Goal: Download file/media

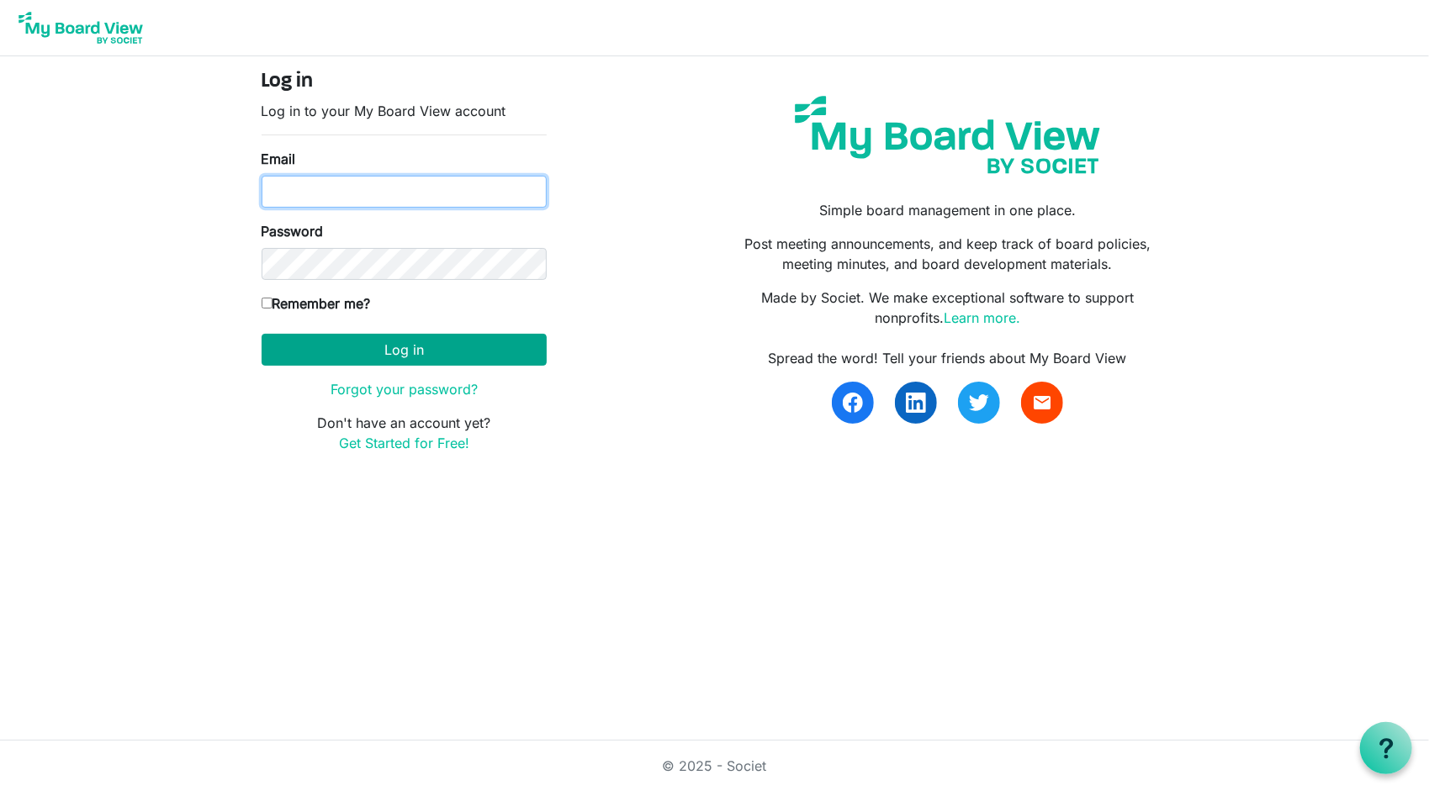
type input "[EMAIL_ADDRESS][DOMAIN_NAME]"
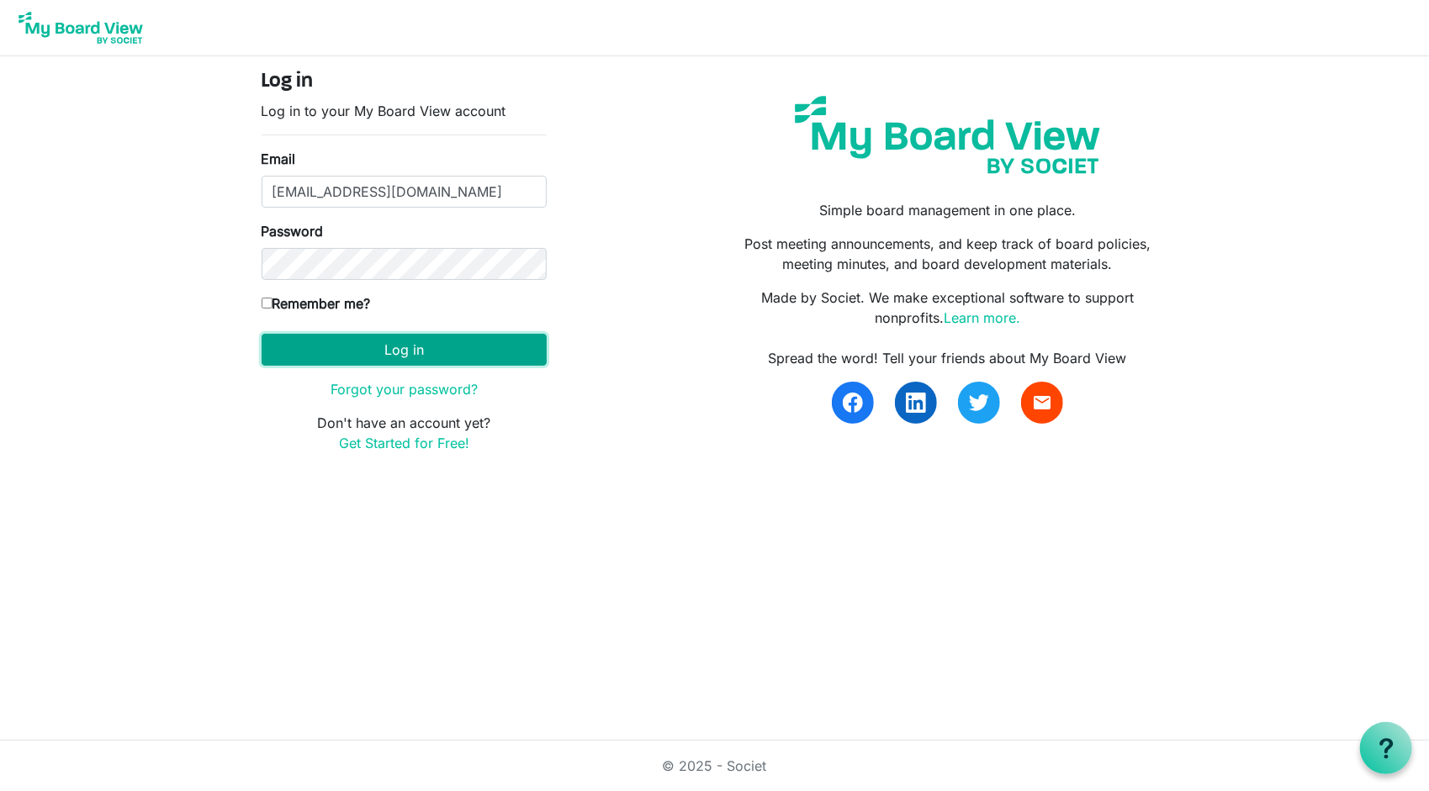
click at [434, 351] on button "Log in" at bounding box center [404, 350] width 285 height 32
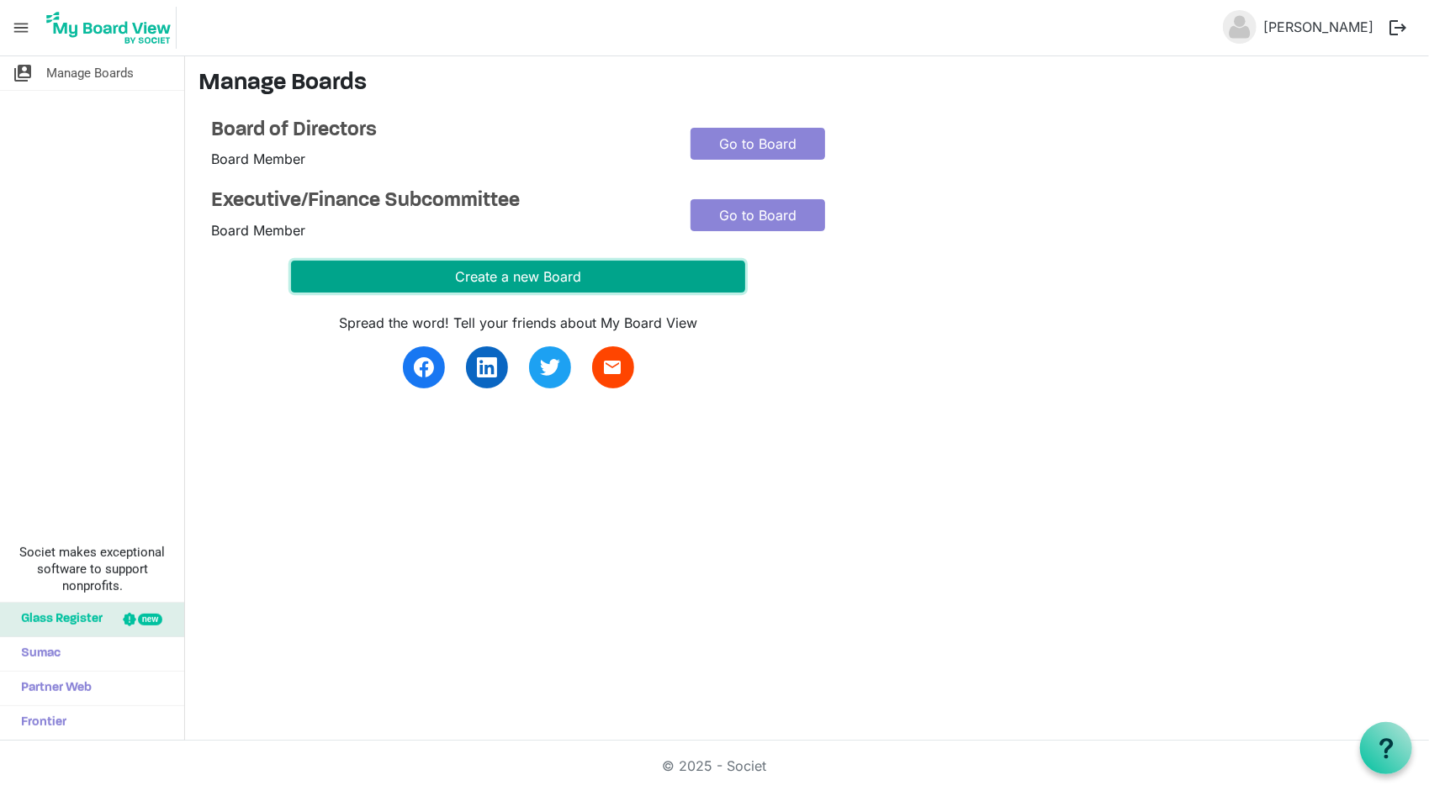
click at [543, 286] on button "Create a new Board" at bounding box center [518, 277] width 454 height 32
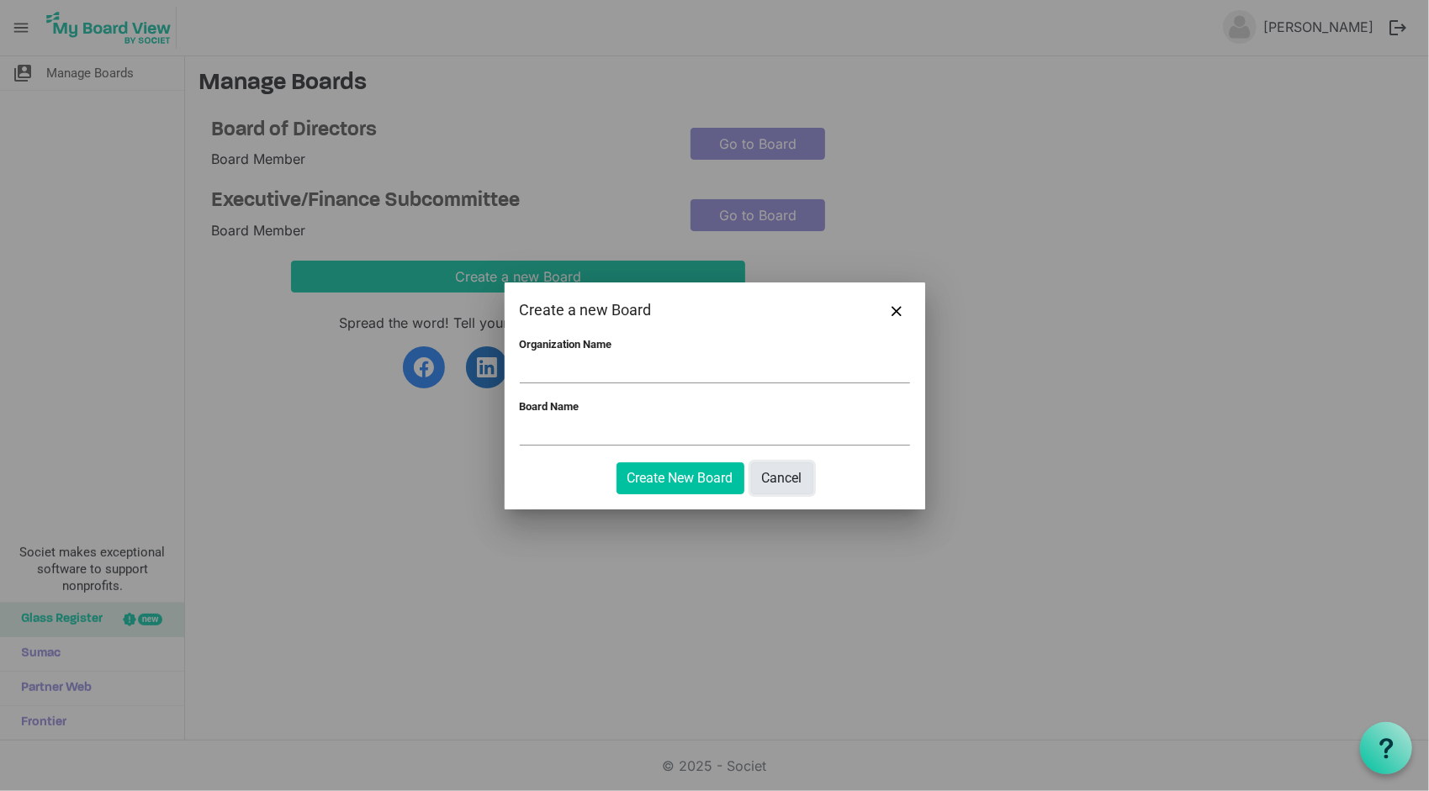
drag, startPoint x: 784, startPoint y: 478, endPoint x: 741, endPoint y: 314, distance: 168.7
click at [785, 478] on button "Cancel" at bounding box center [782, 478] width 62 height 32
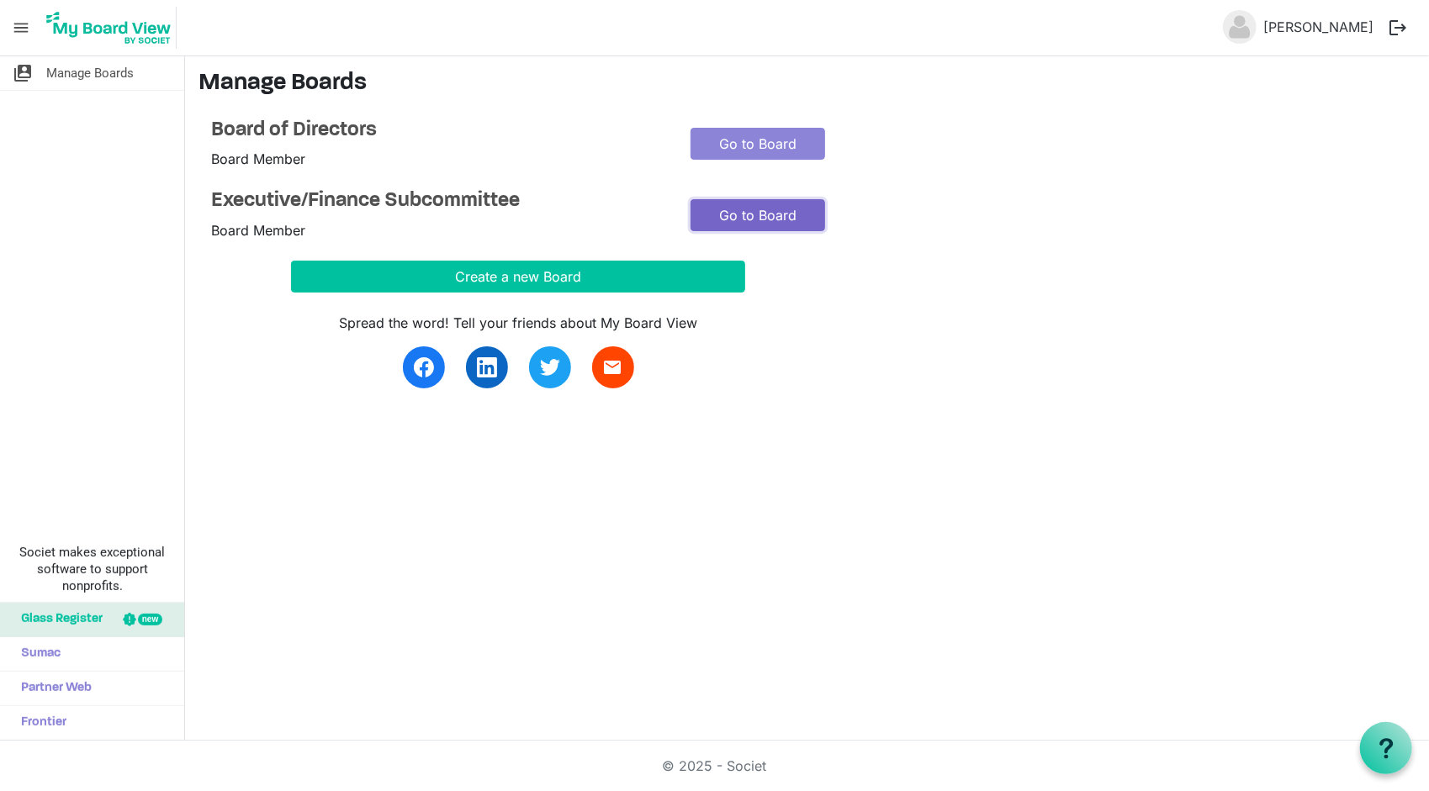
click at [775, 214] on link "Go to Board" at bounding box center [757, 215] width 135 height 32
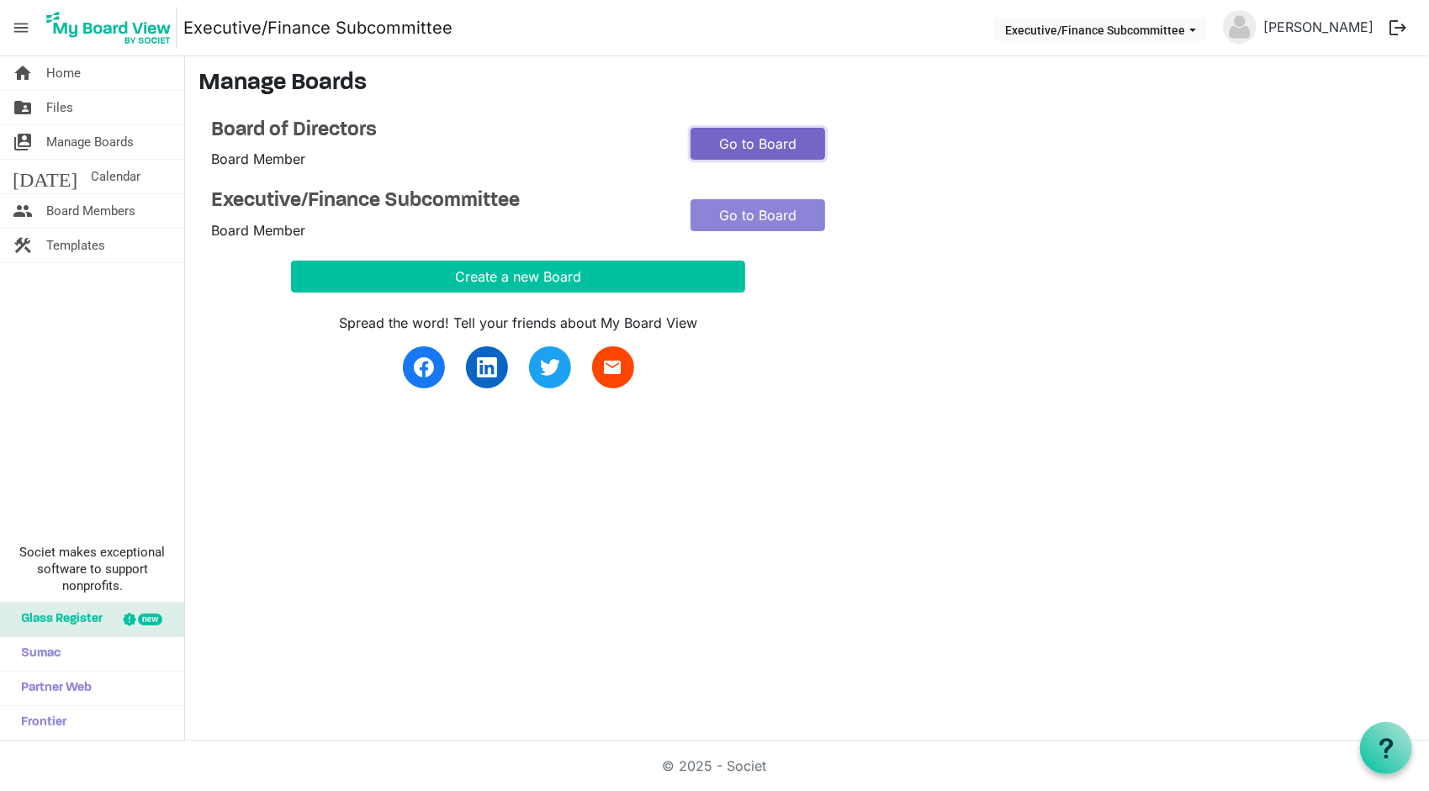
click at [790, 149] on link "Go to Board" at bounding box center [757, 144] width 135 height 32
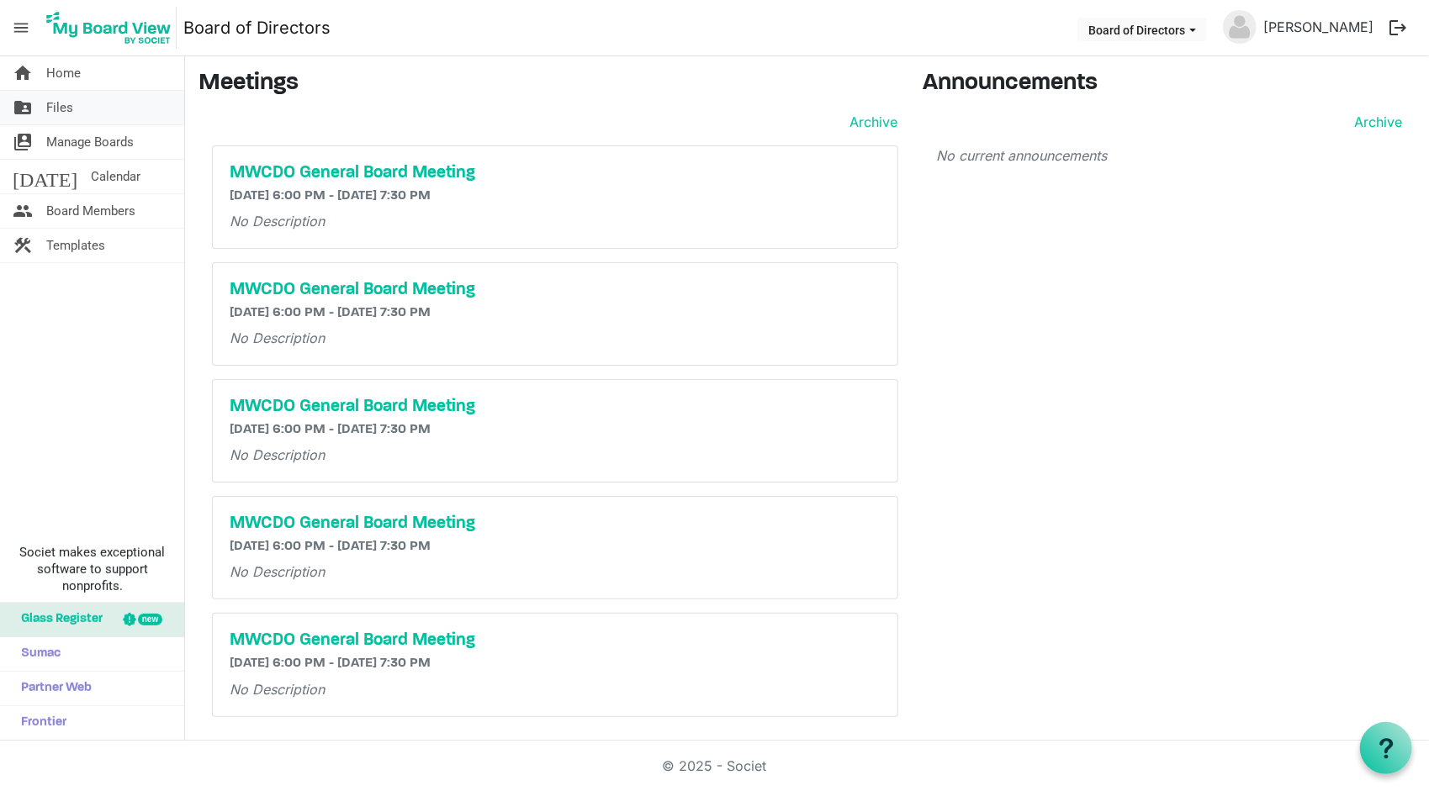
click at [65, 113] on span "Files" at bounding box center [59, 108] width 27 height 34
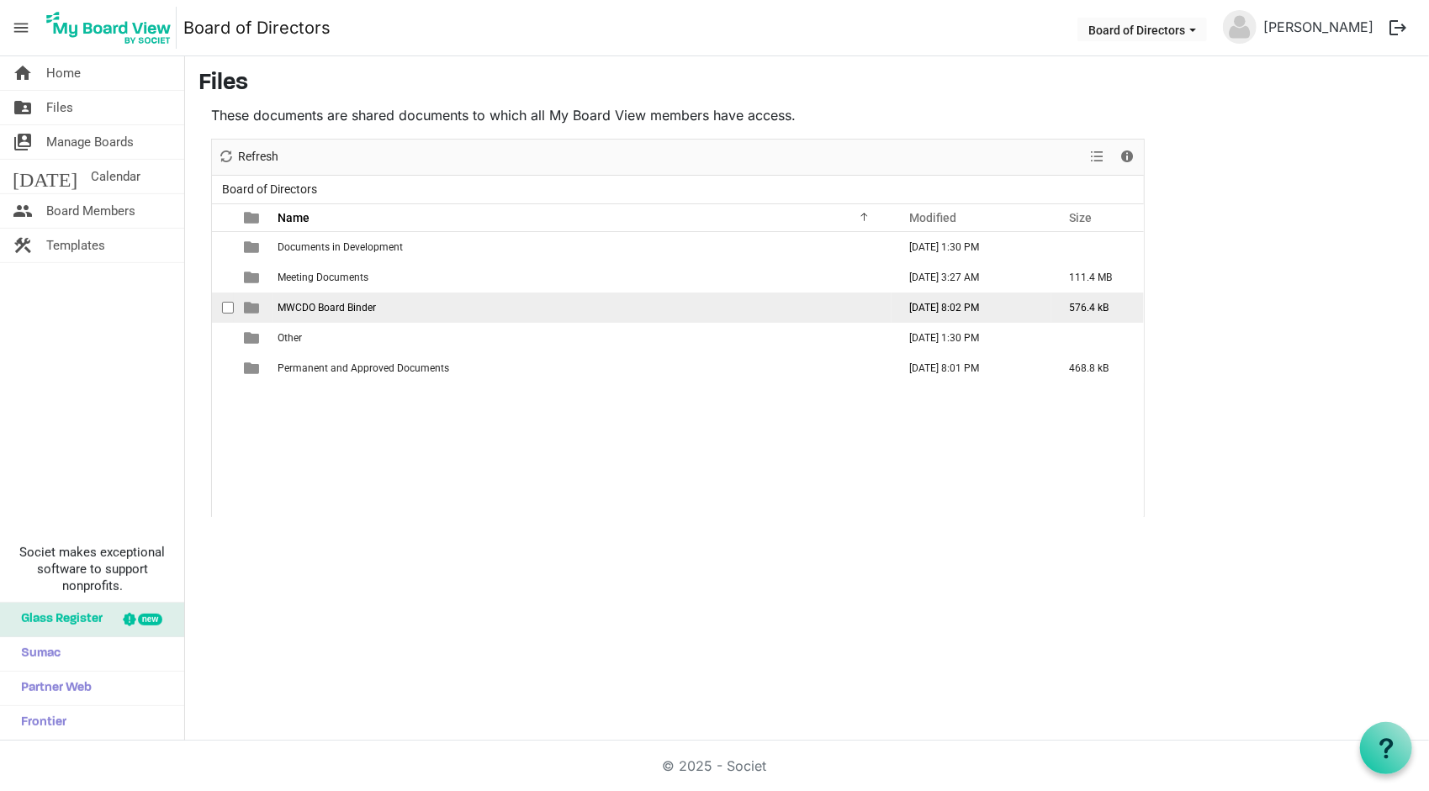
click at [346, 308] on span "MWCDO Board Binder" at bounding box center [326, 308] width 98 height 12
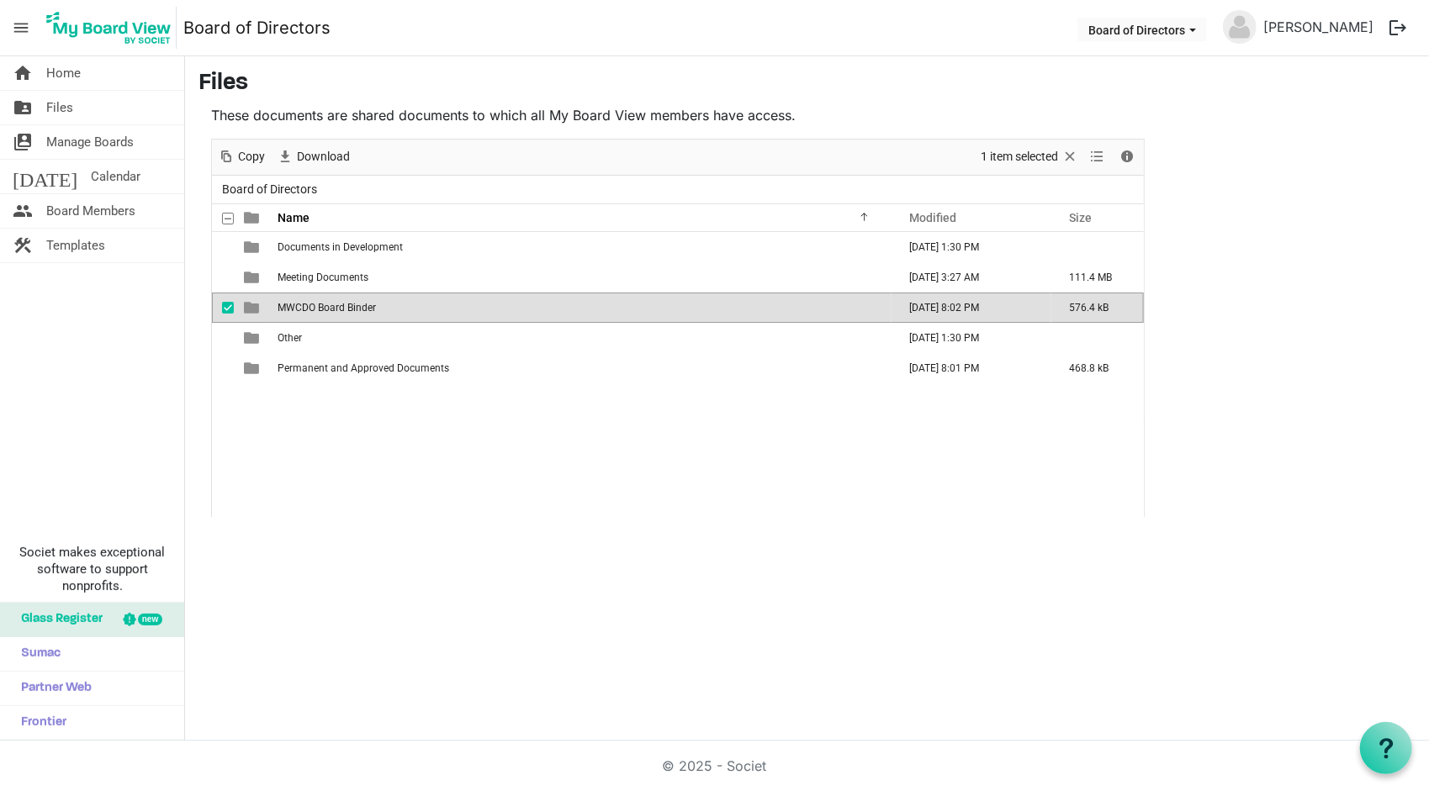
click at [346, 308] on span "MWCDO Board Binder" at bounding box center [326, 308] width 98 height 12
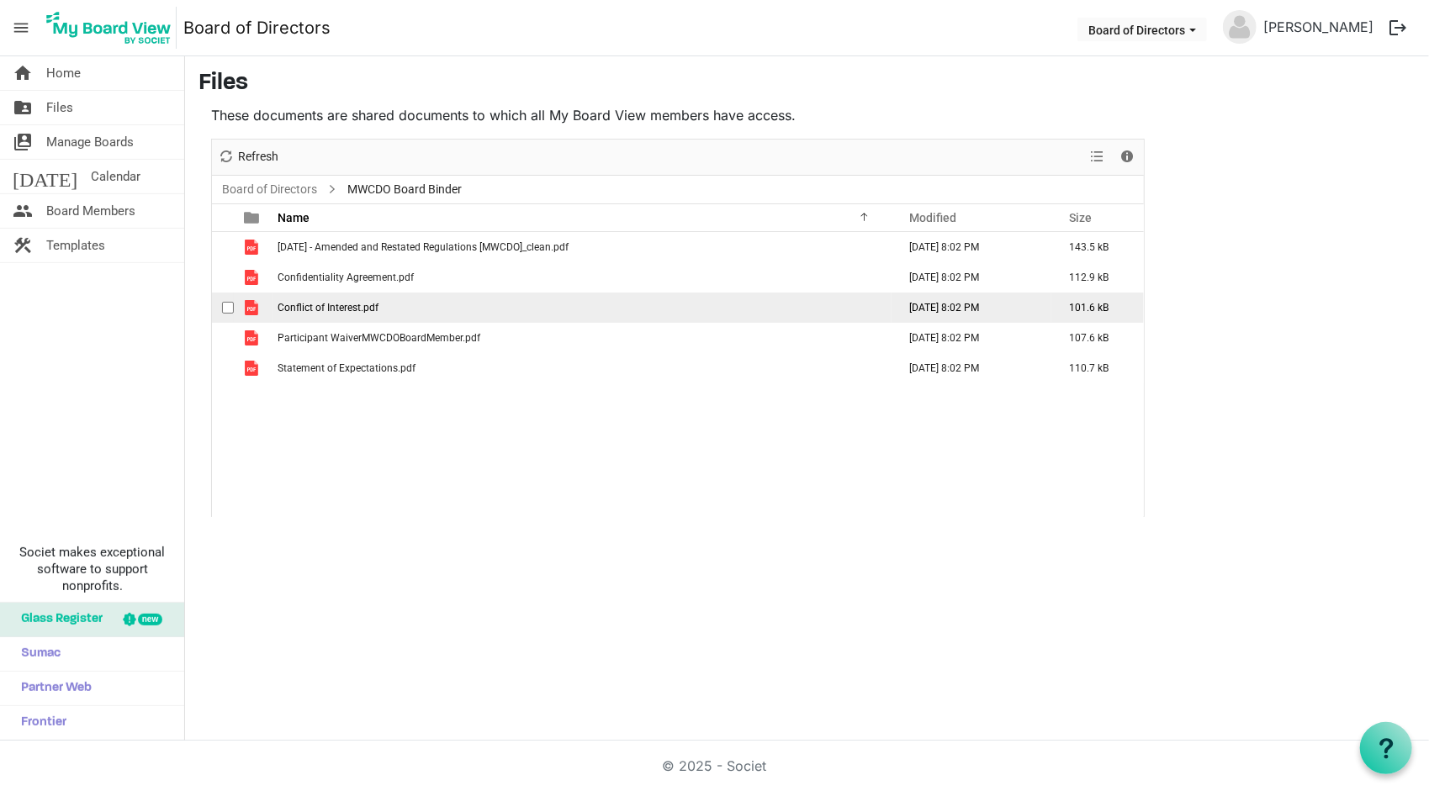
click at [230, 302] on span "checkbox" at bounding box center [228, 308] width 12 height 12
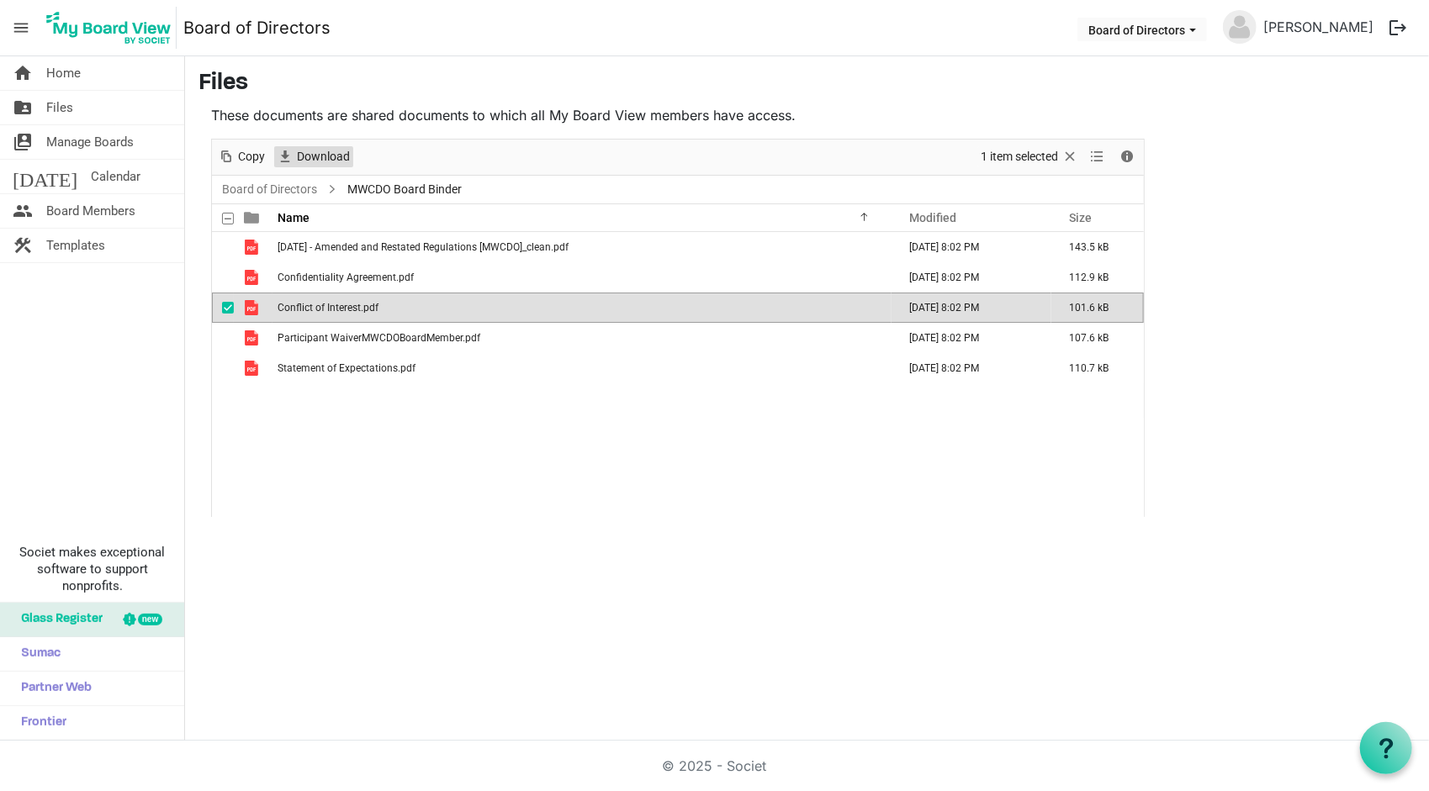
click at [306, 162] on span "Download" at bounding box center [323, 156] width 56 height 21
click at [52, 105] on span "Files" at bounding box center [59, 108] width 27 height 34
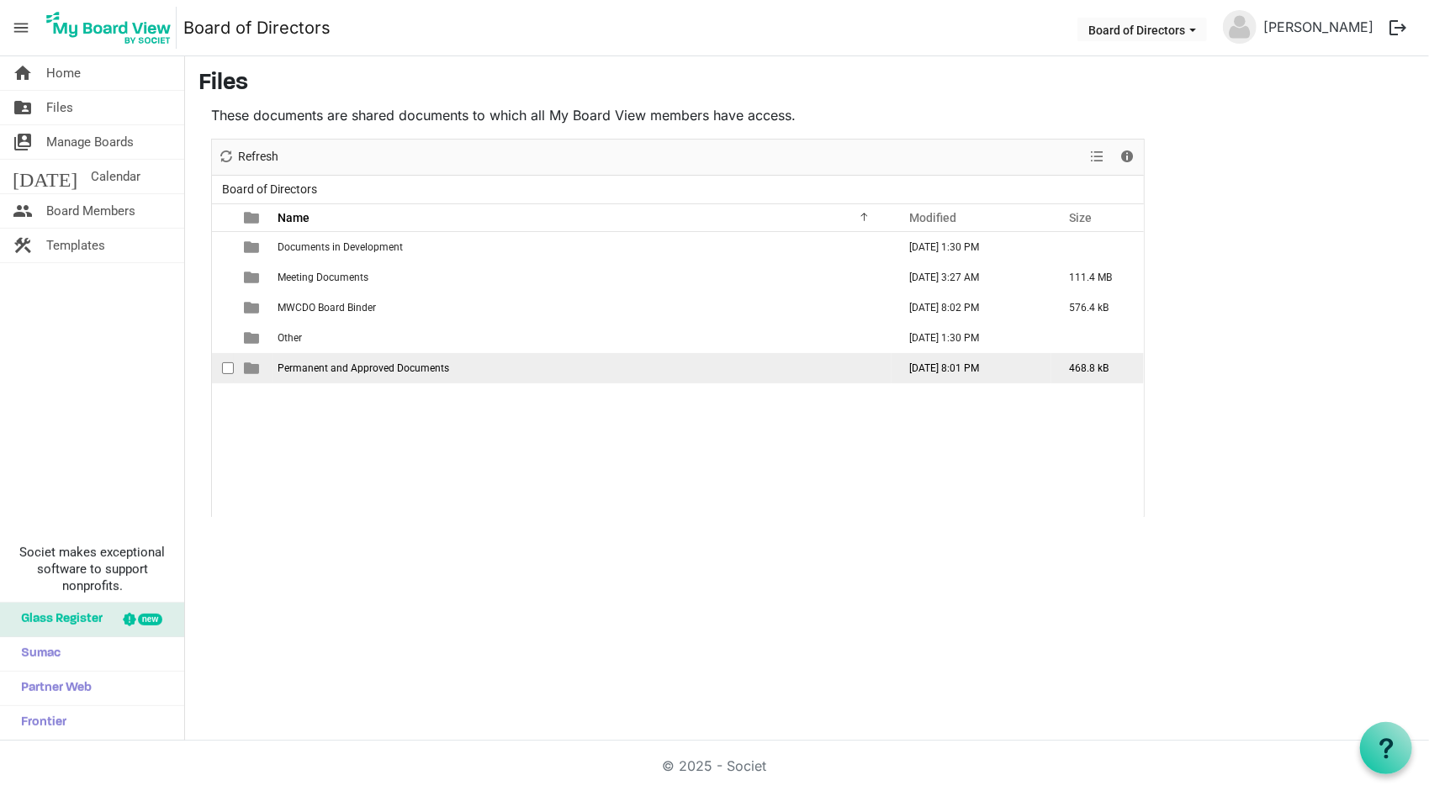
click at [225, 363] on span "checkbox" at bounding box center [228, 368] width 12 height 12
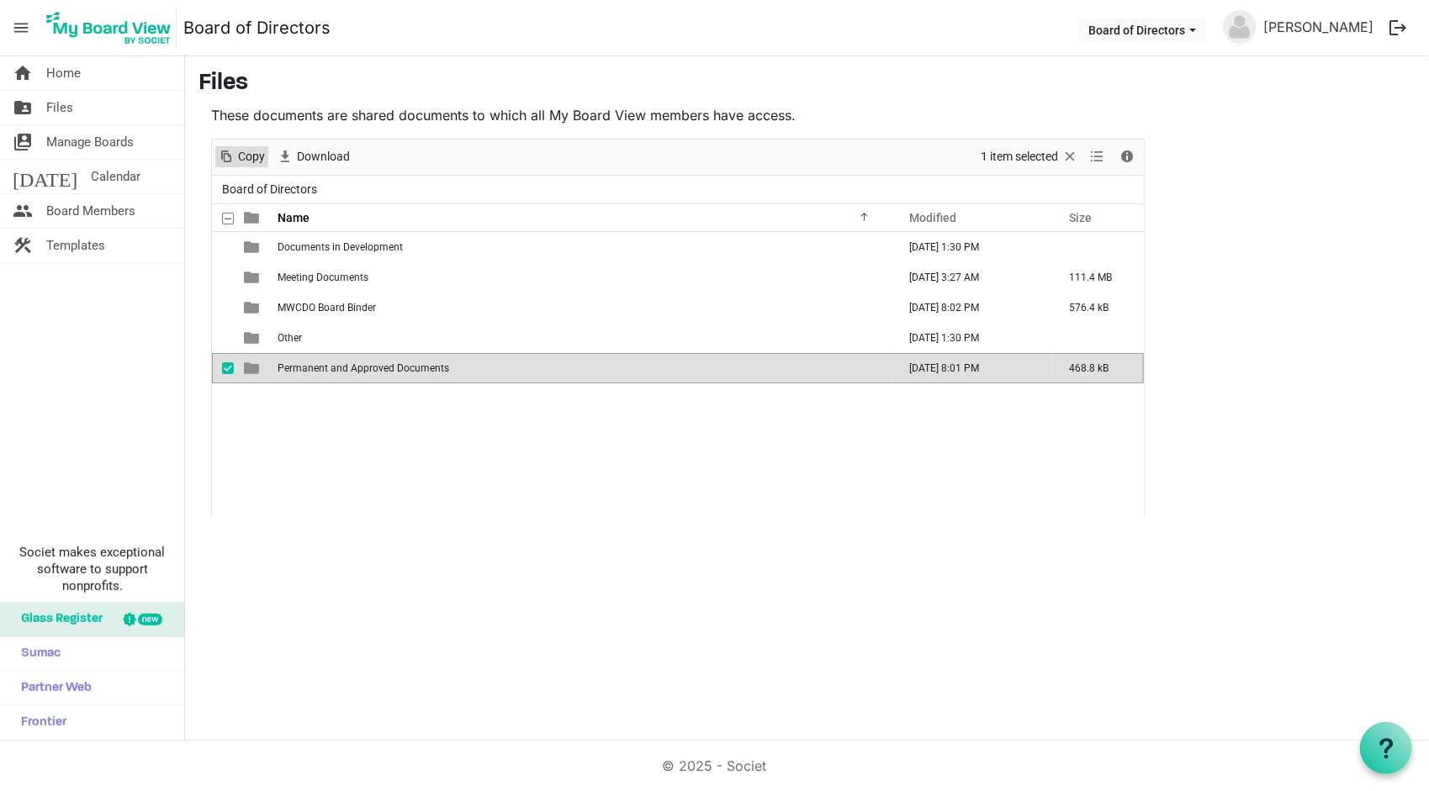
click at [251, 155] on span "Copy" at bounding box center [251, 156] width 30 height 21
click at [320, 155] on span "Download" at bounding box center [323, 156] width 56 height 21
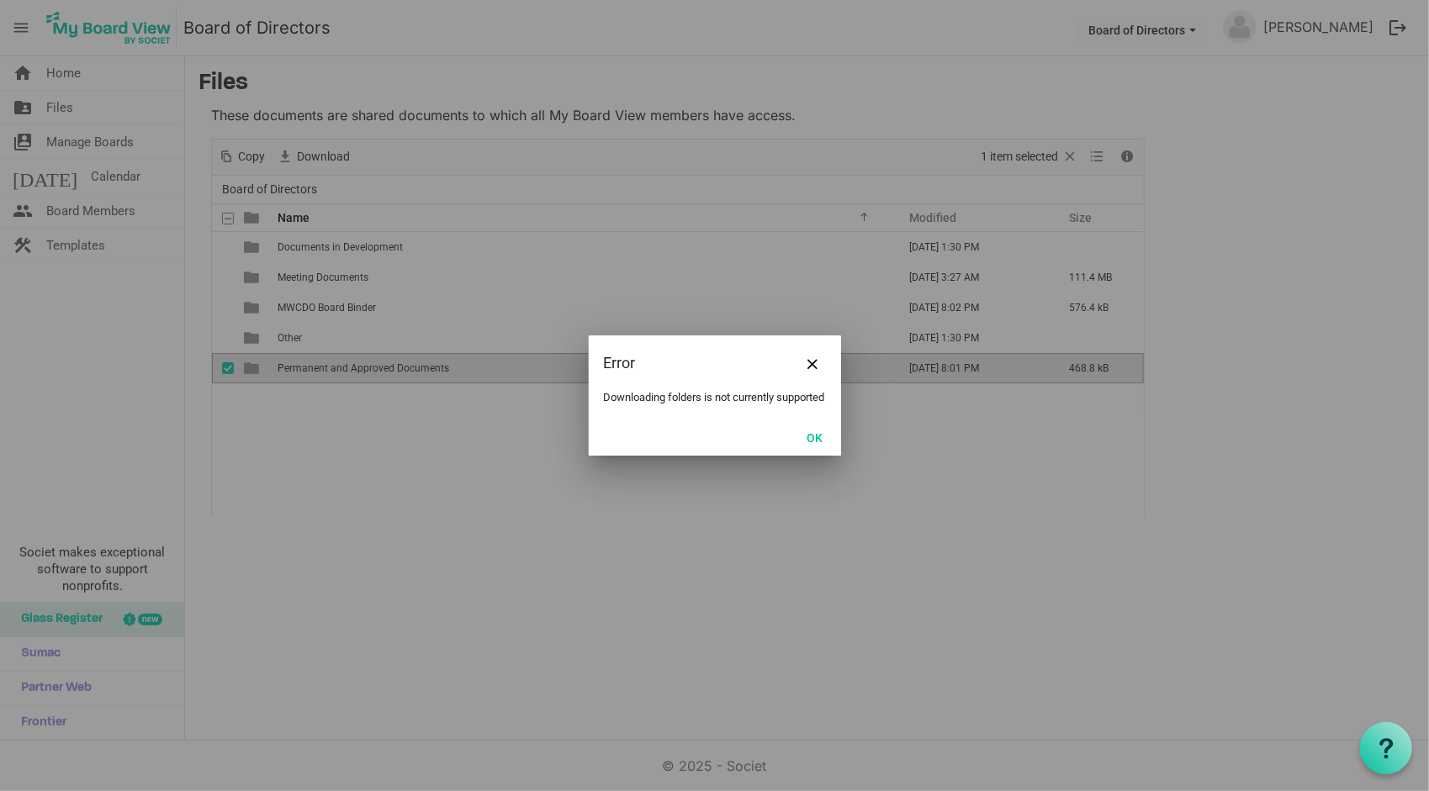
click at [320, 155] on div at bounding box center [714, 395] width 1429 height 791
click at [822, 444] on button "OK" at bounding box center [815, 437] width 38 height 24
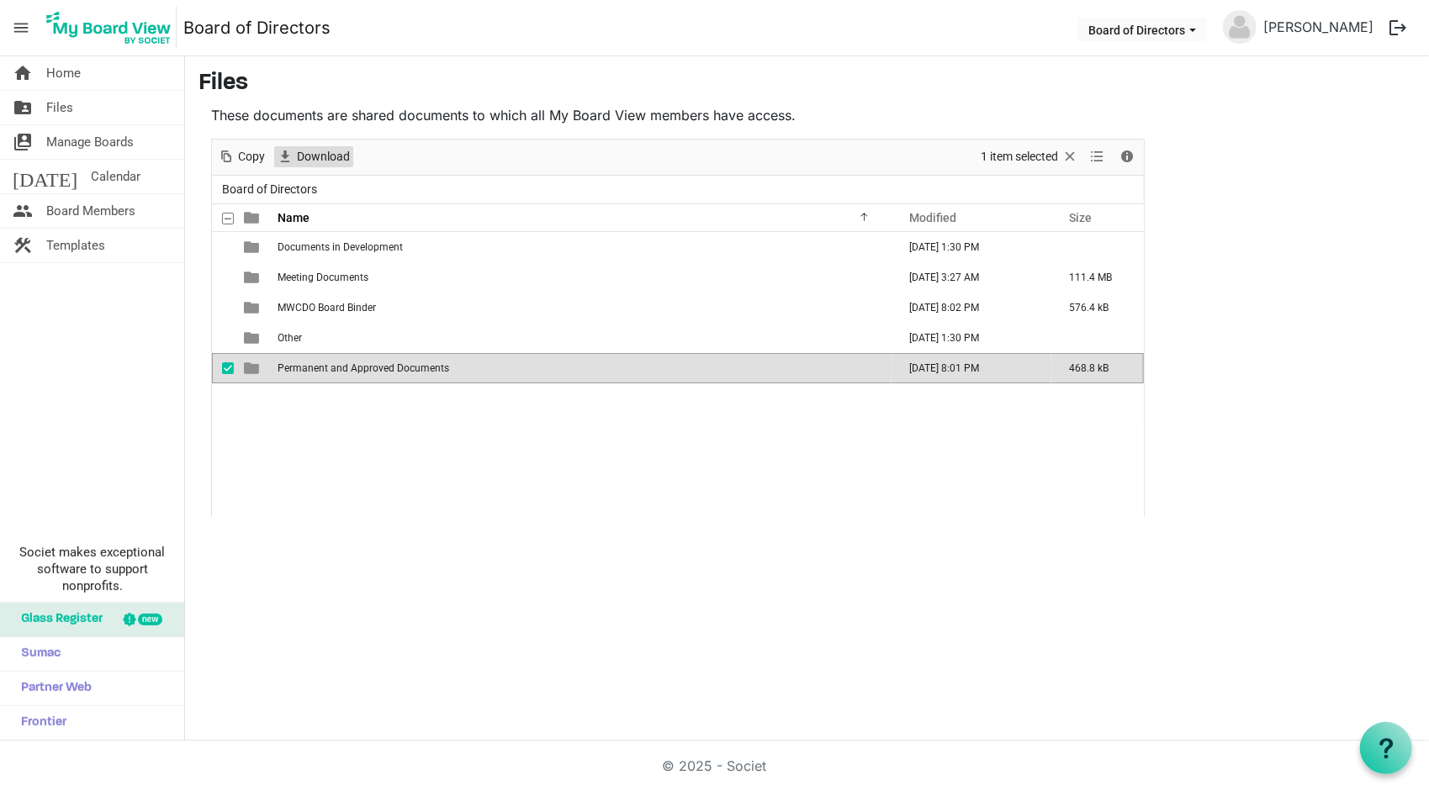
click at [303, 155] on span "Download" at bounding box center [323, 156] width 56 height 21
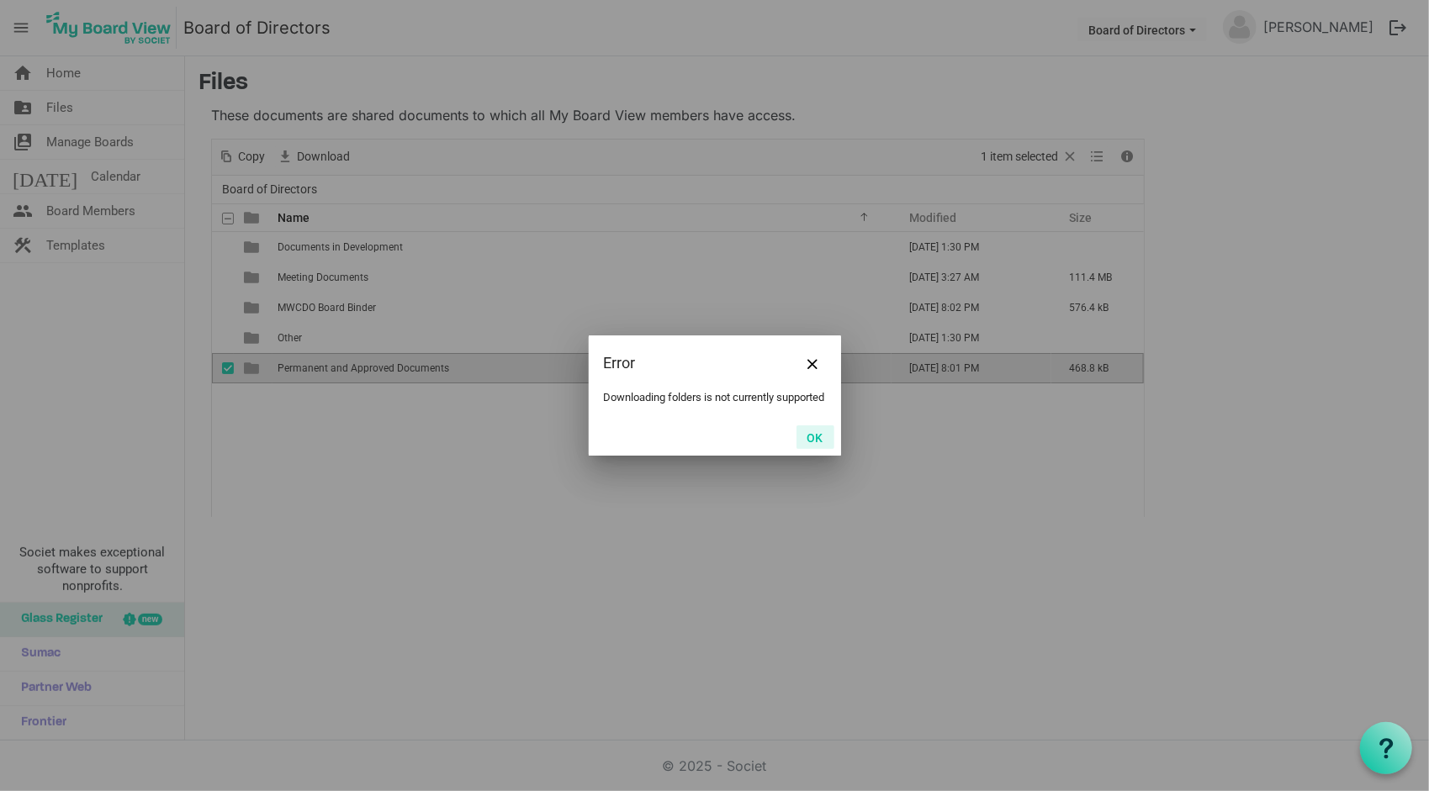
drag, startPoint x: 816, startPoint y: 447, endPoint x: 1123, endPoint y: 198, distance: 395.8
click at [816, 444] on button "OK" at bounding box center [815, 437] width 38 height 24
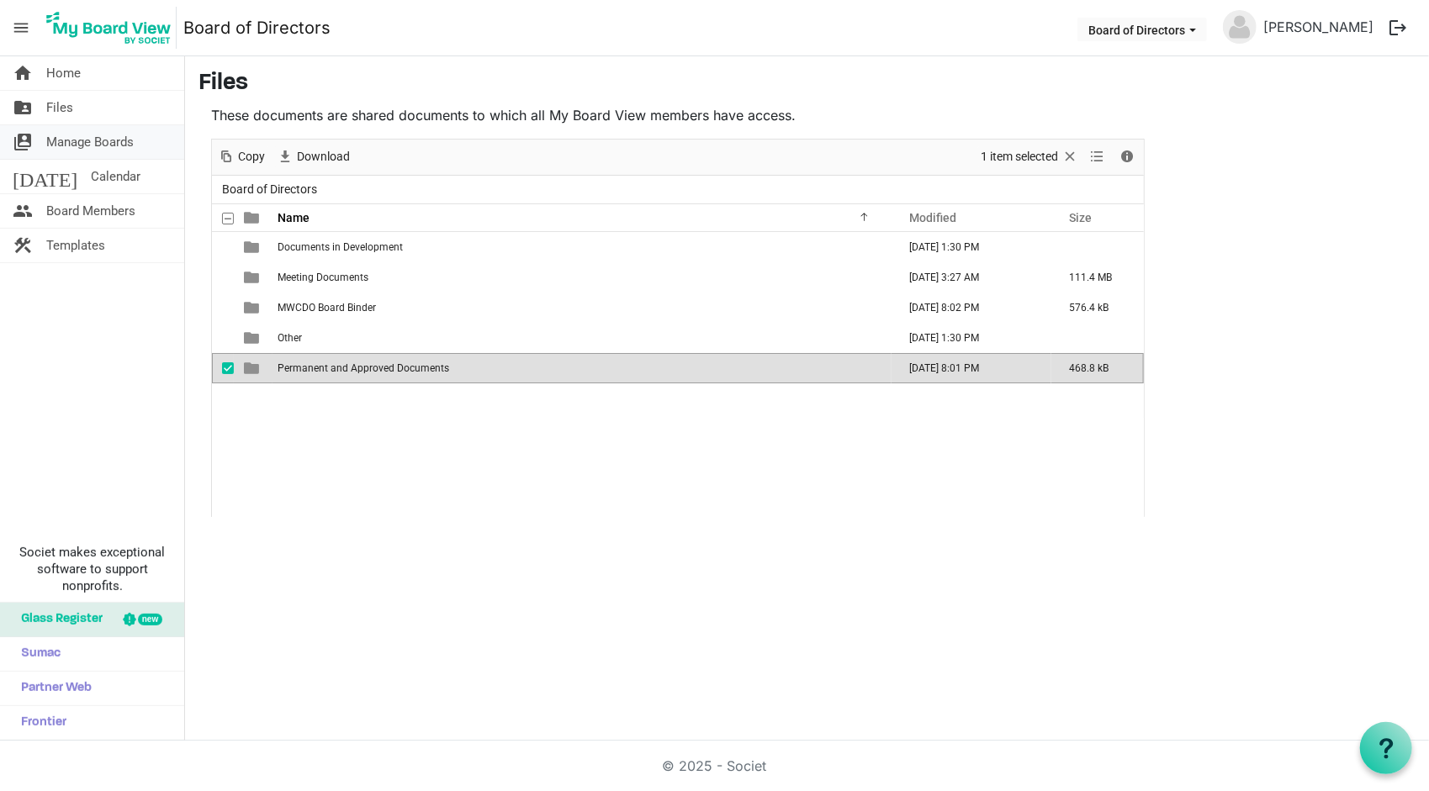
click at [143, 141] on link "switch_account Manage Boards" at bounding box center [92, 142] width 184 height 34
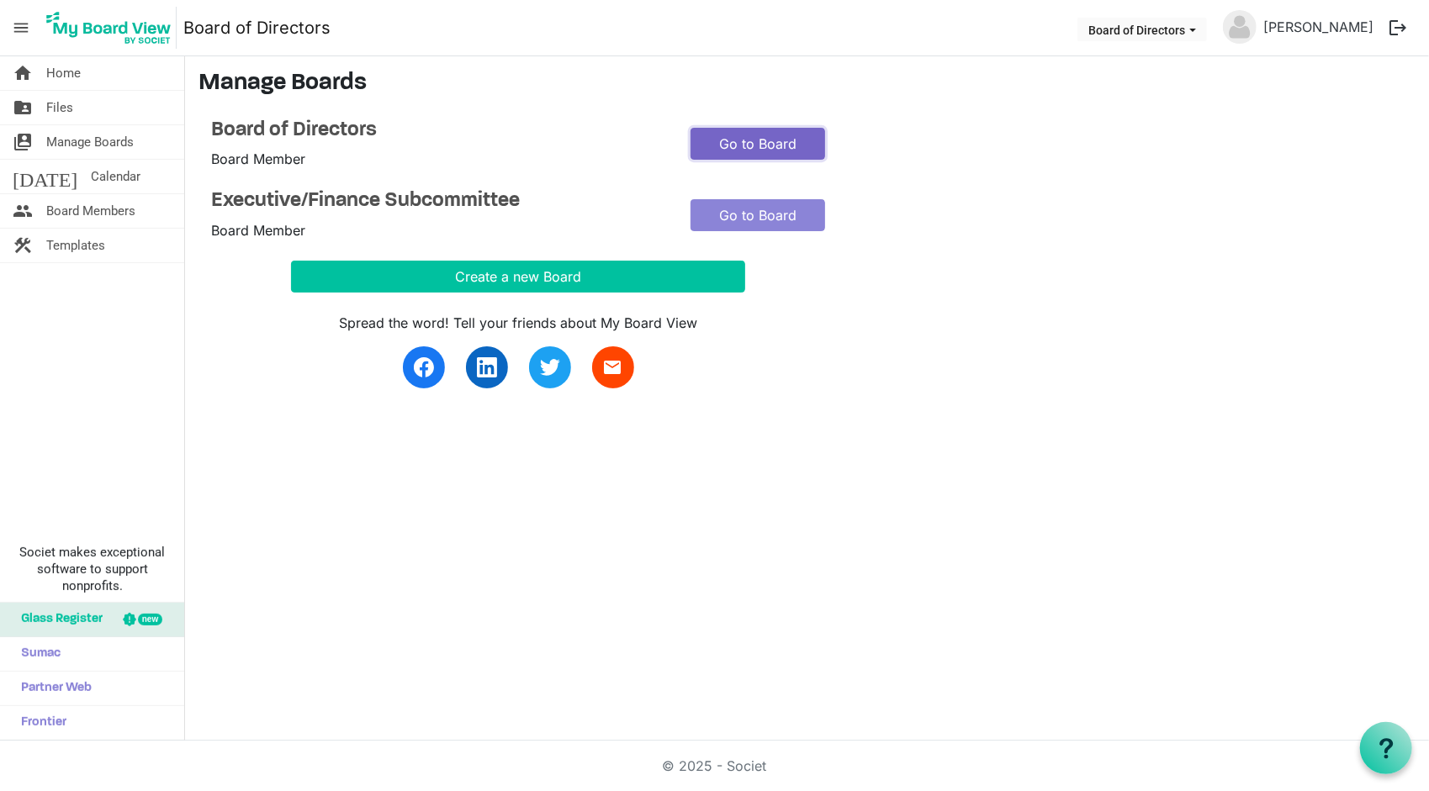
click at [733, 142] on link "Go to Board" at bounding box center [757, 144] width 135 height 32
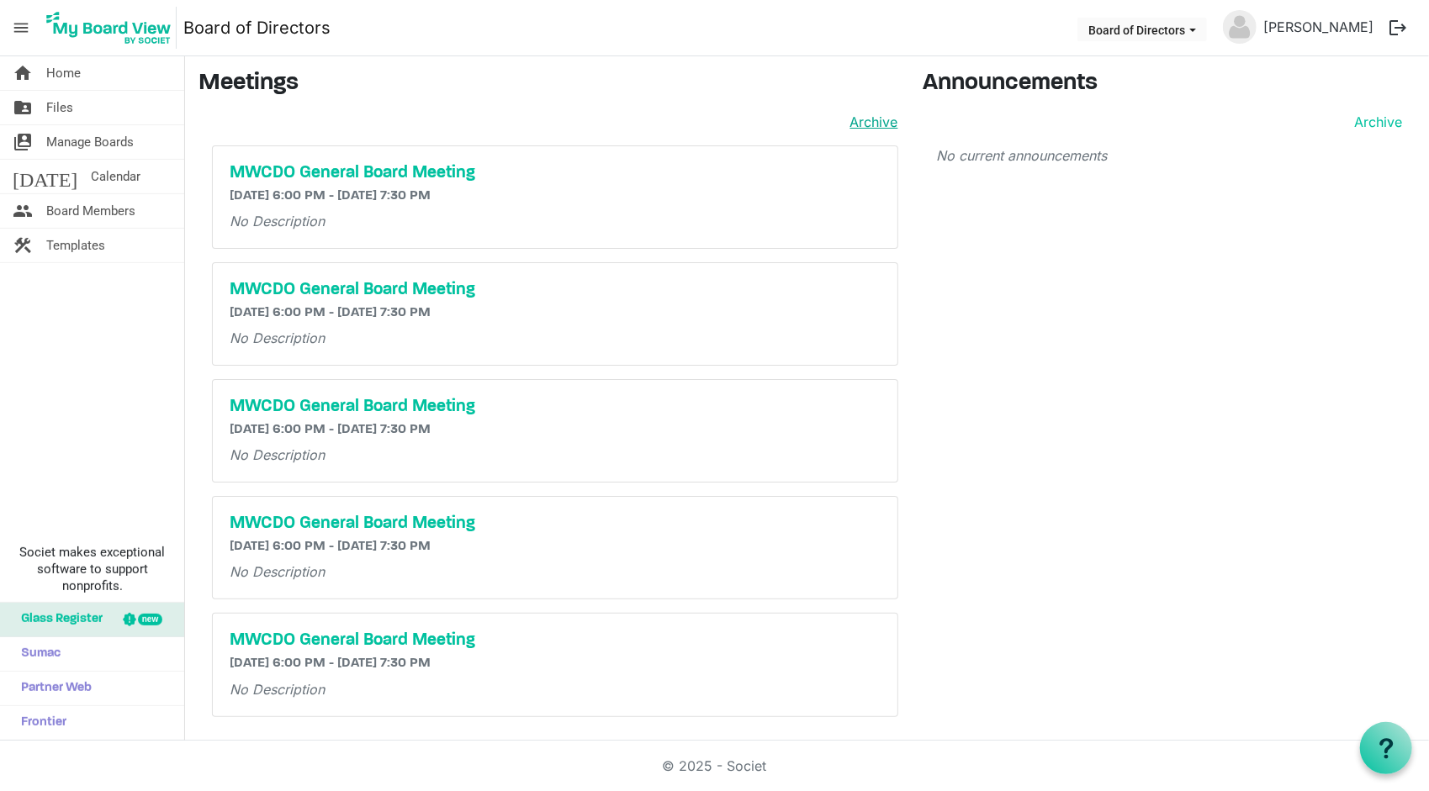
click at [873, 114] on link "Archive" at bounding box center [870, 122] width 55 height 20
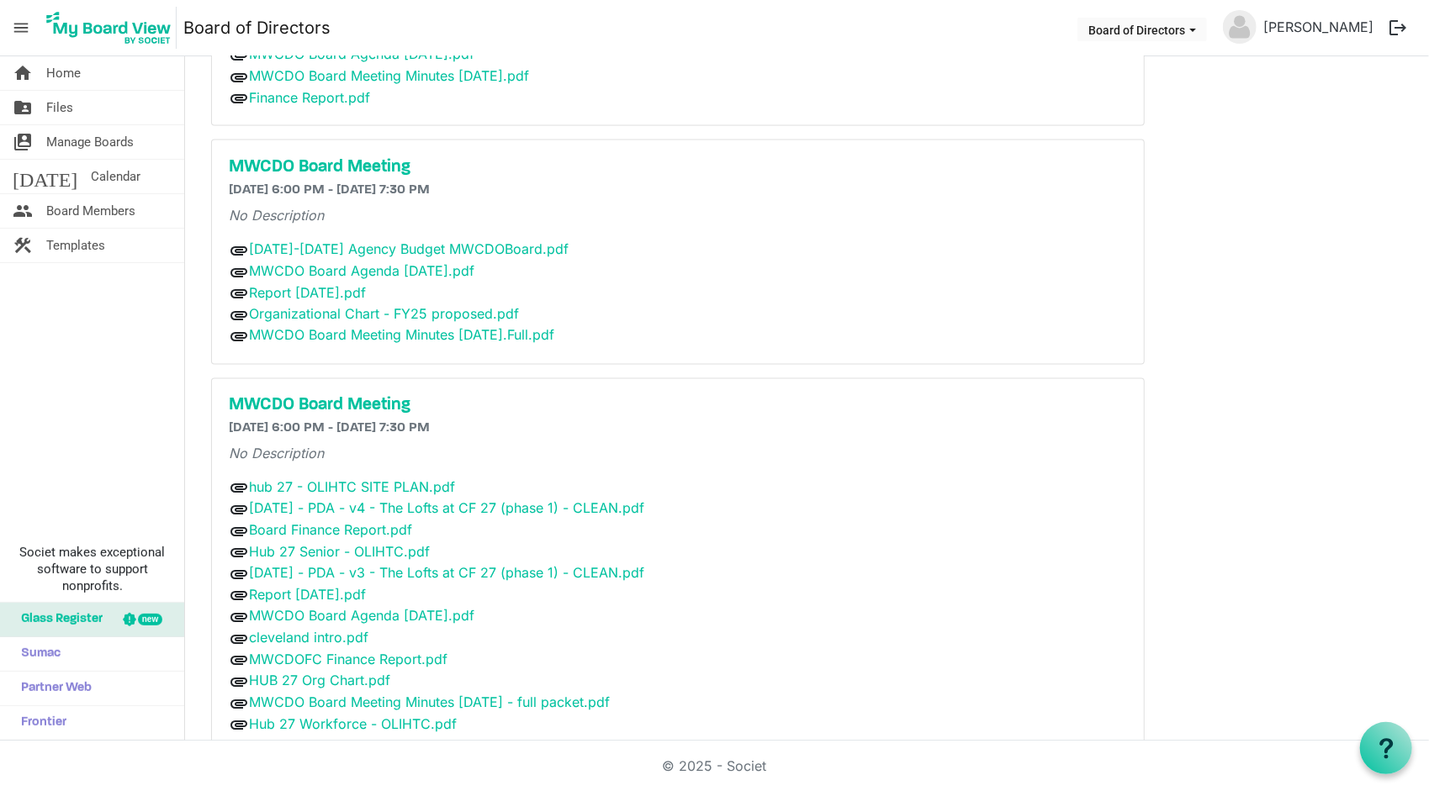
scroll to position [1850, 0]
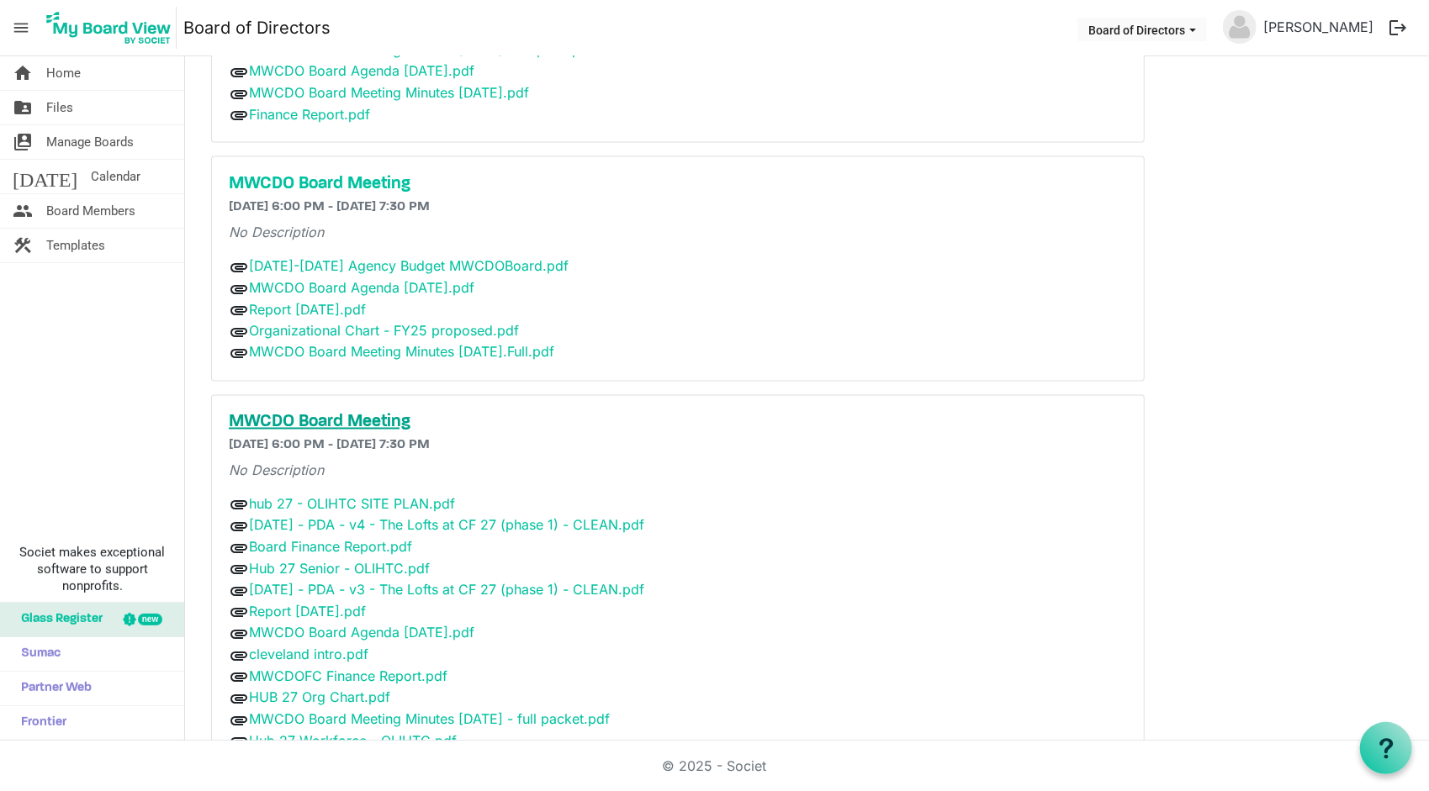
click at [383, 413] on h5 "MWCDO Board Meeting" at bounding box center [678, 423] width 898 height 20
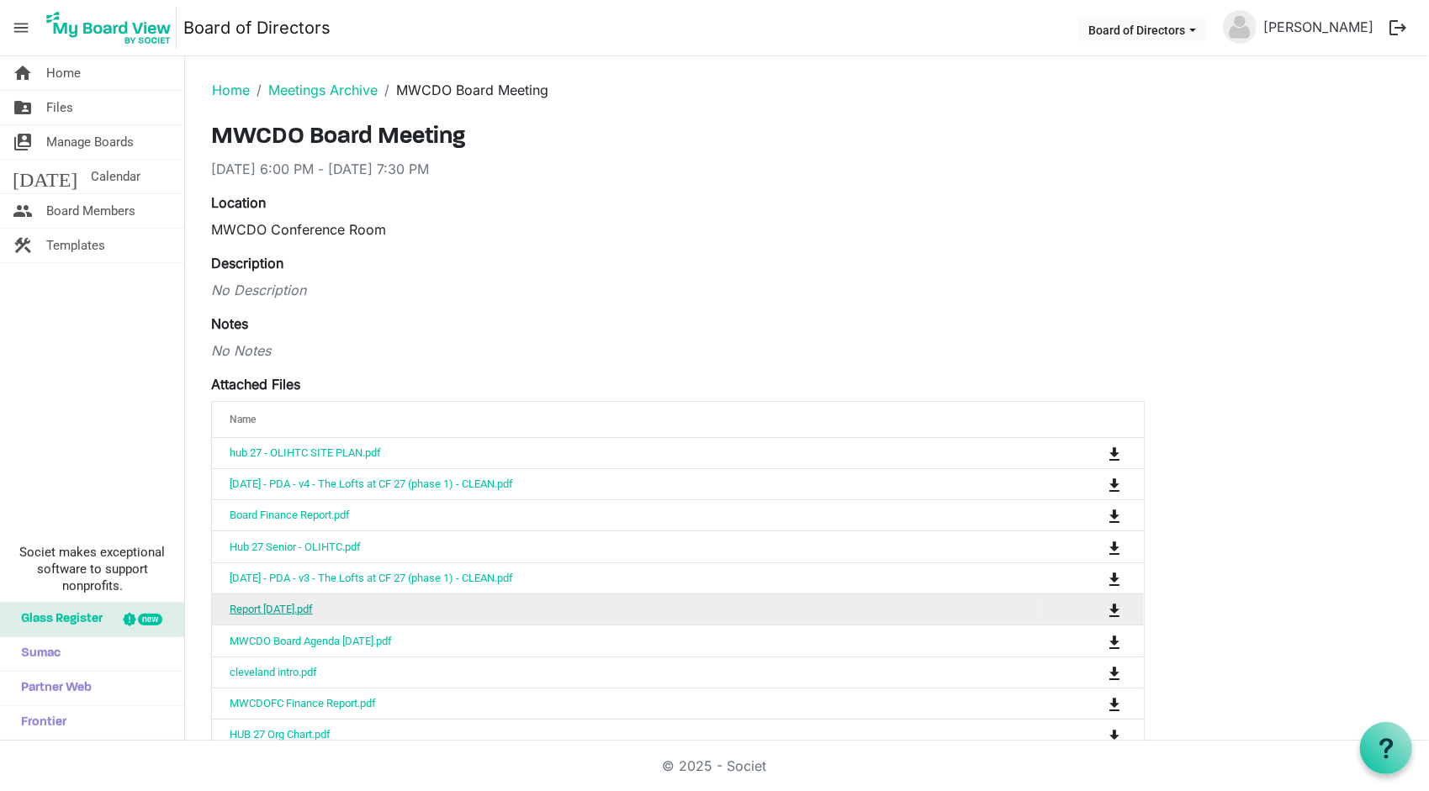
click at [255, 605] on link "Report [DATE].pdf" at bounding box center [271, 609] width 83 height 13
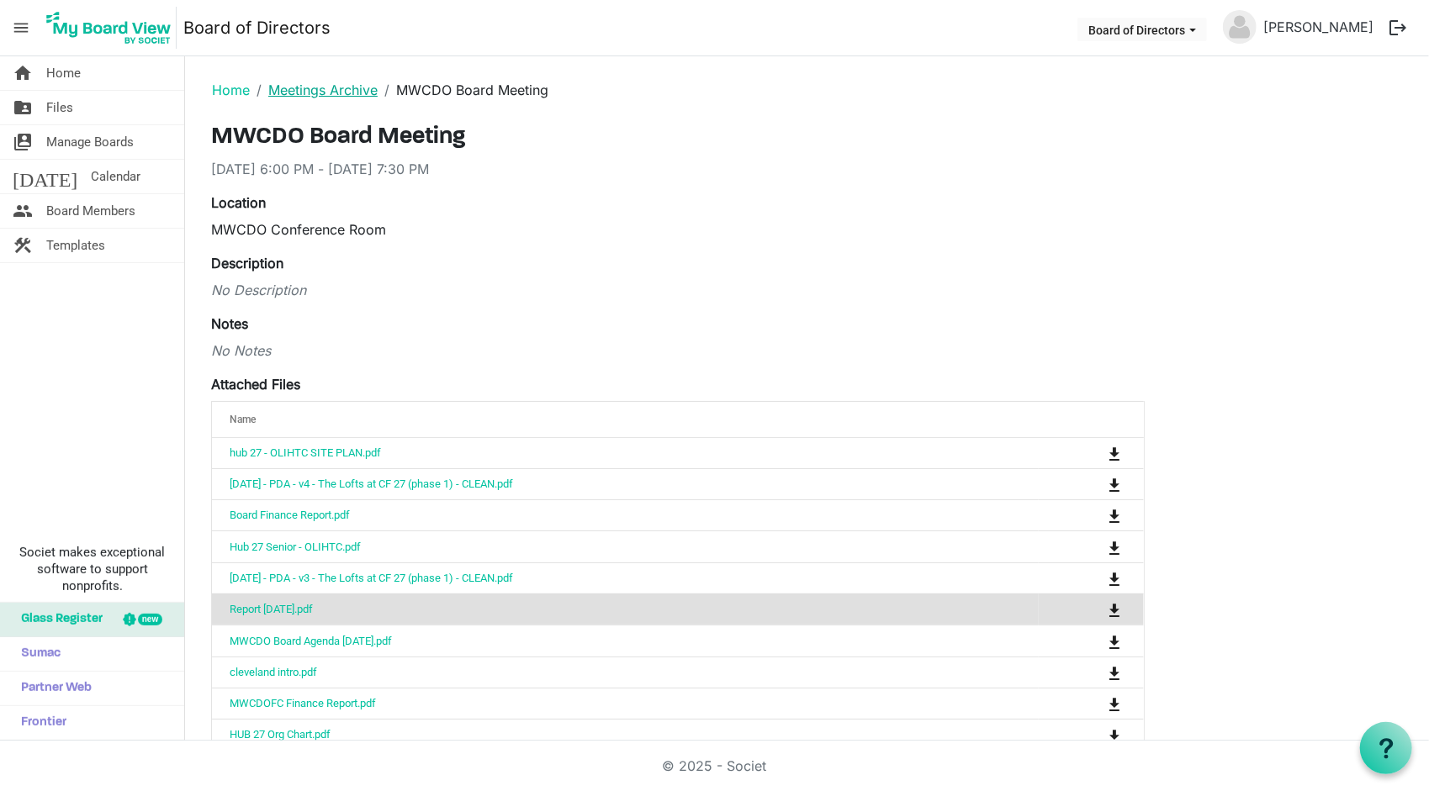
click at [342, 85] on link "Meetings Archive" at bounding box center [322, 90] width 109 height 17
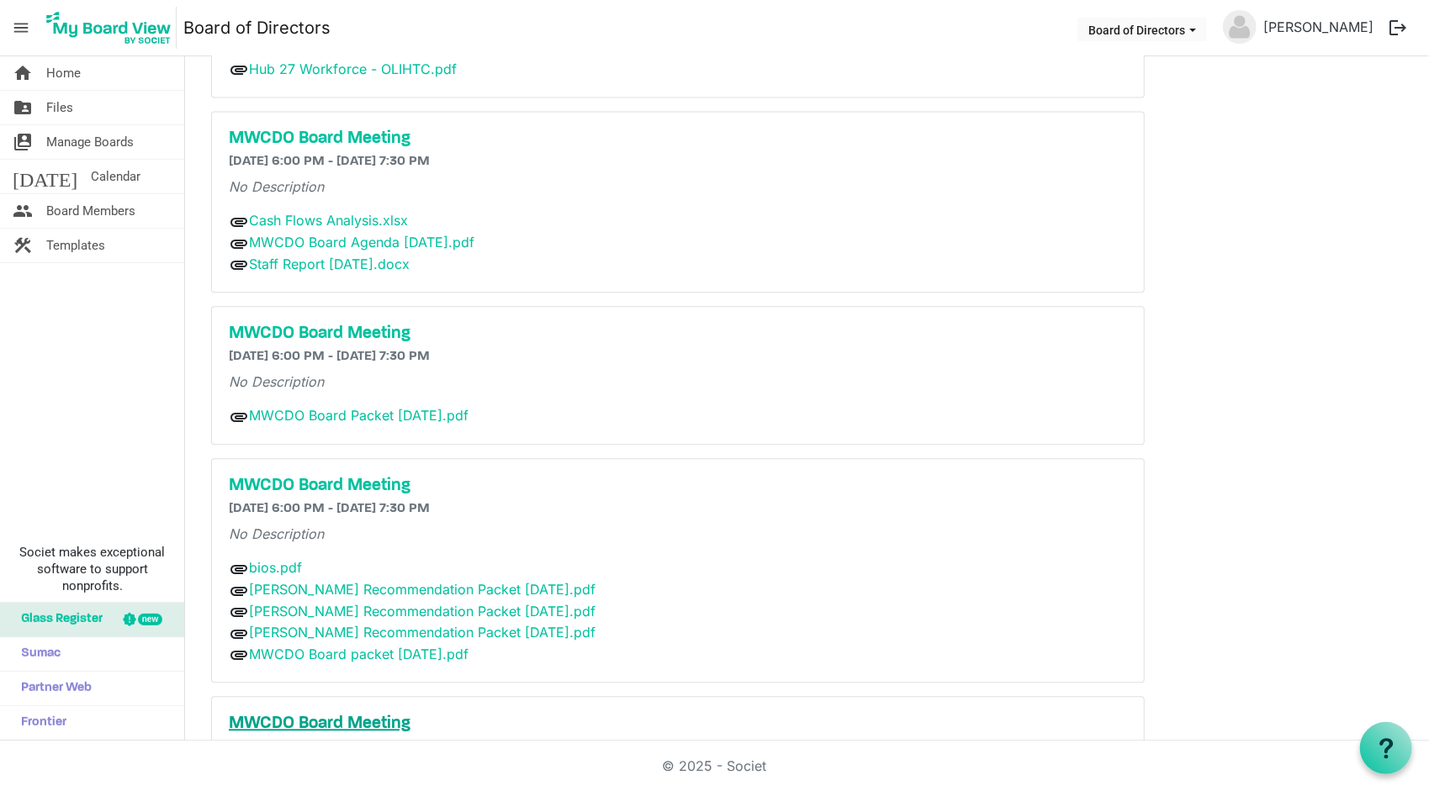
scroll to position [2819, 0]
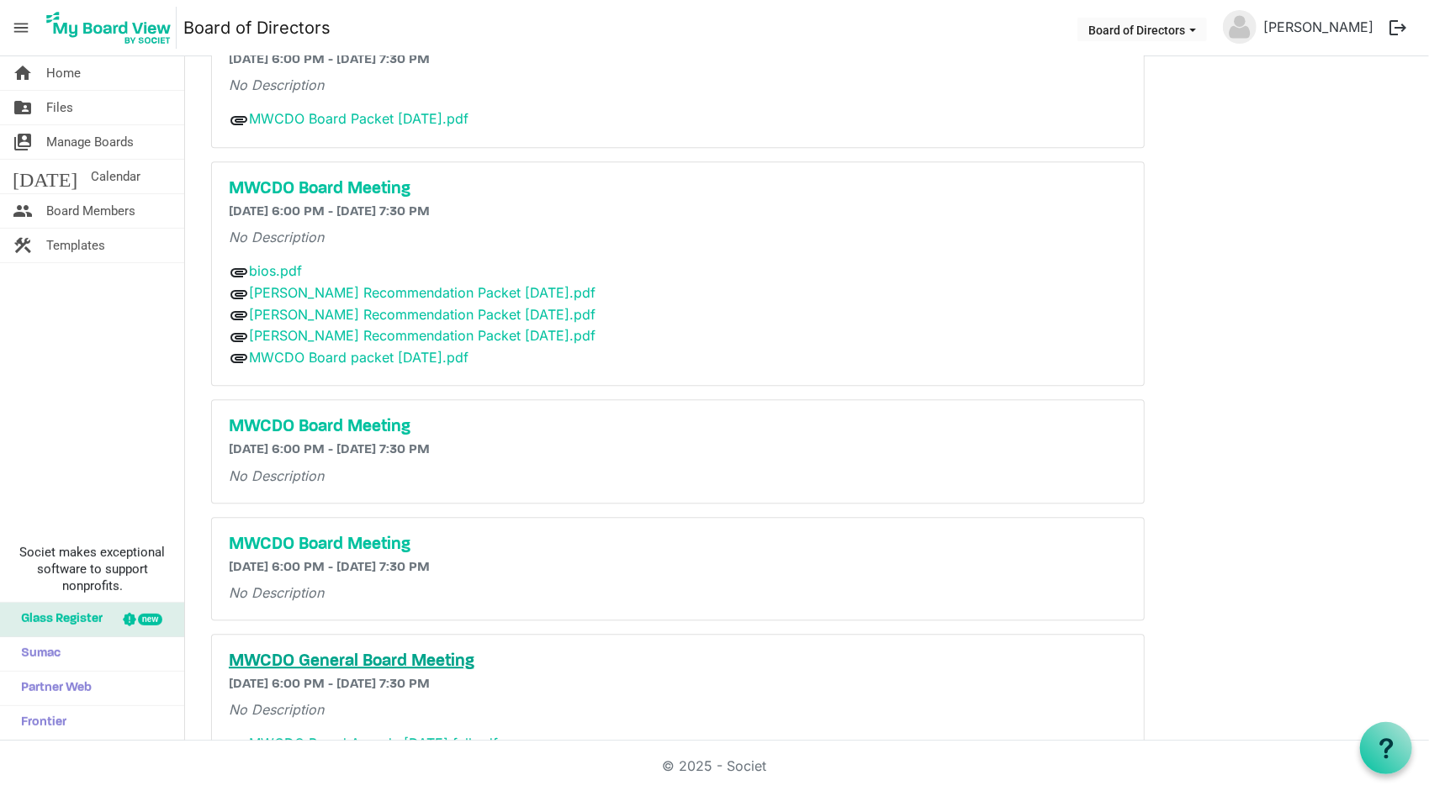
click at [379, 652] on h5 "MWCDO General Board Meeting" at bounding box center [678, 662] width 898 height 20
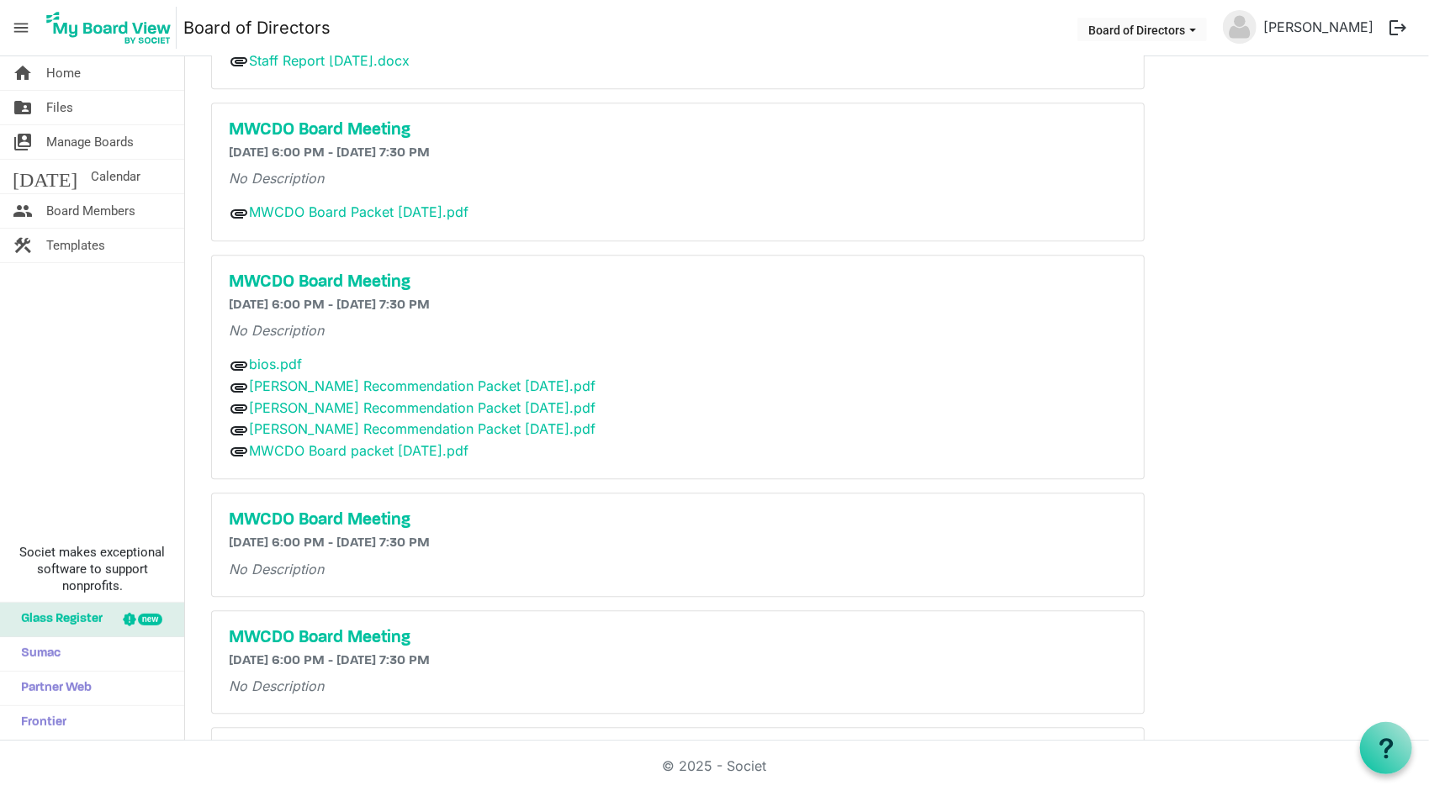
scroll to position [2819, 0]
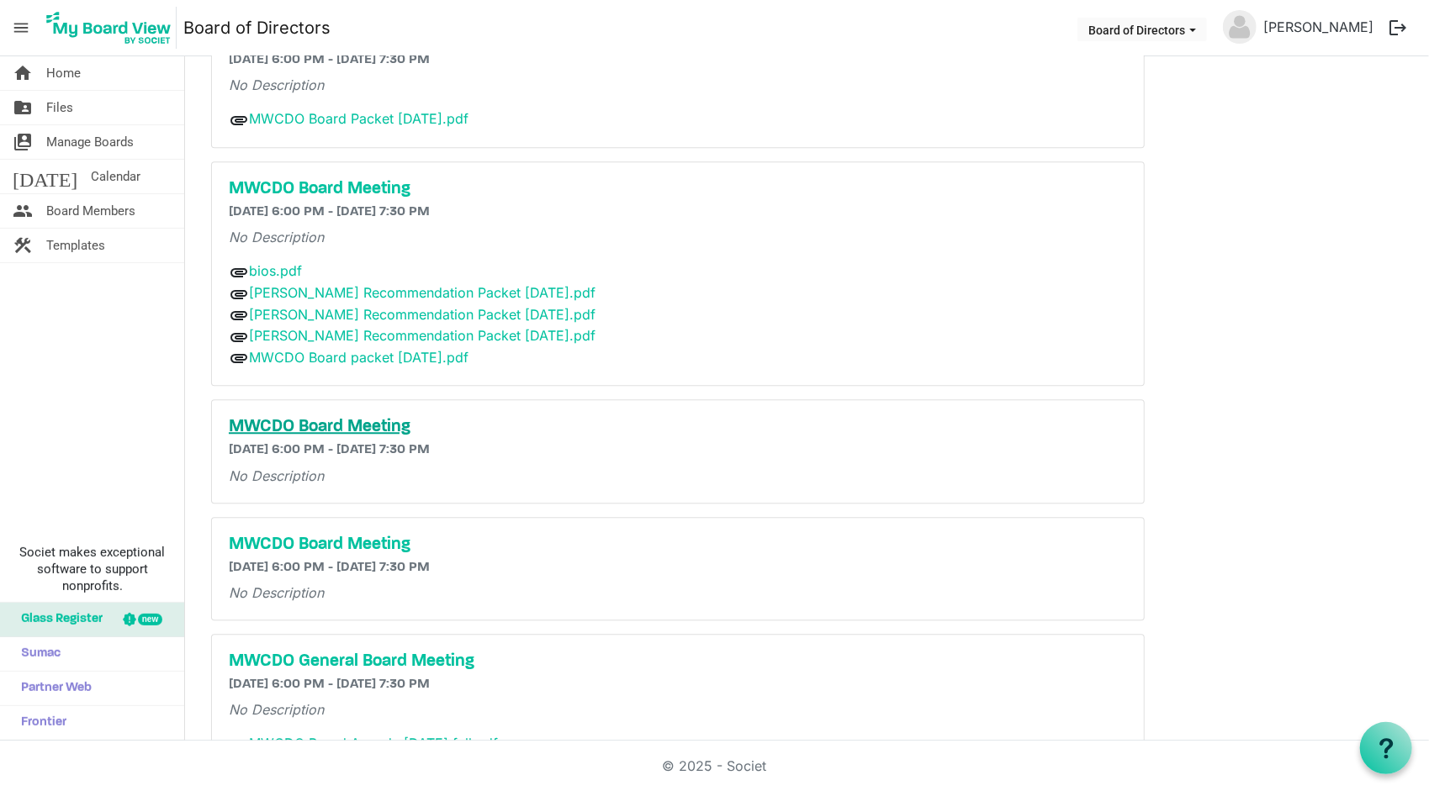
click at [299, 417] on h5 "MWCDO Board Meeting" at bounding box center [678, 427] width 898 height 20
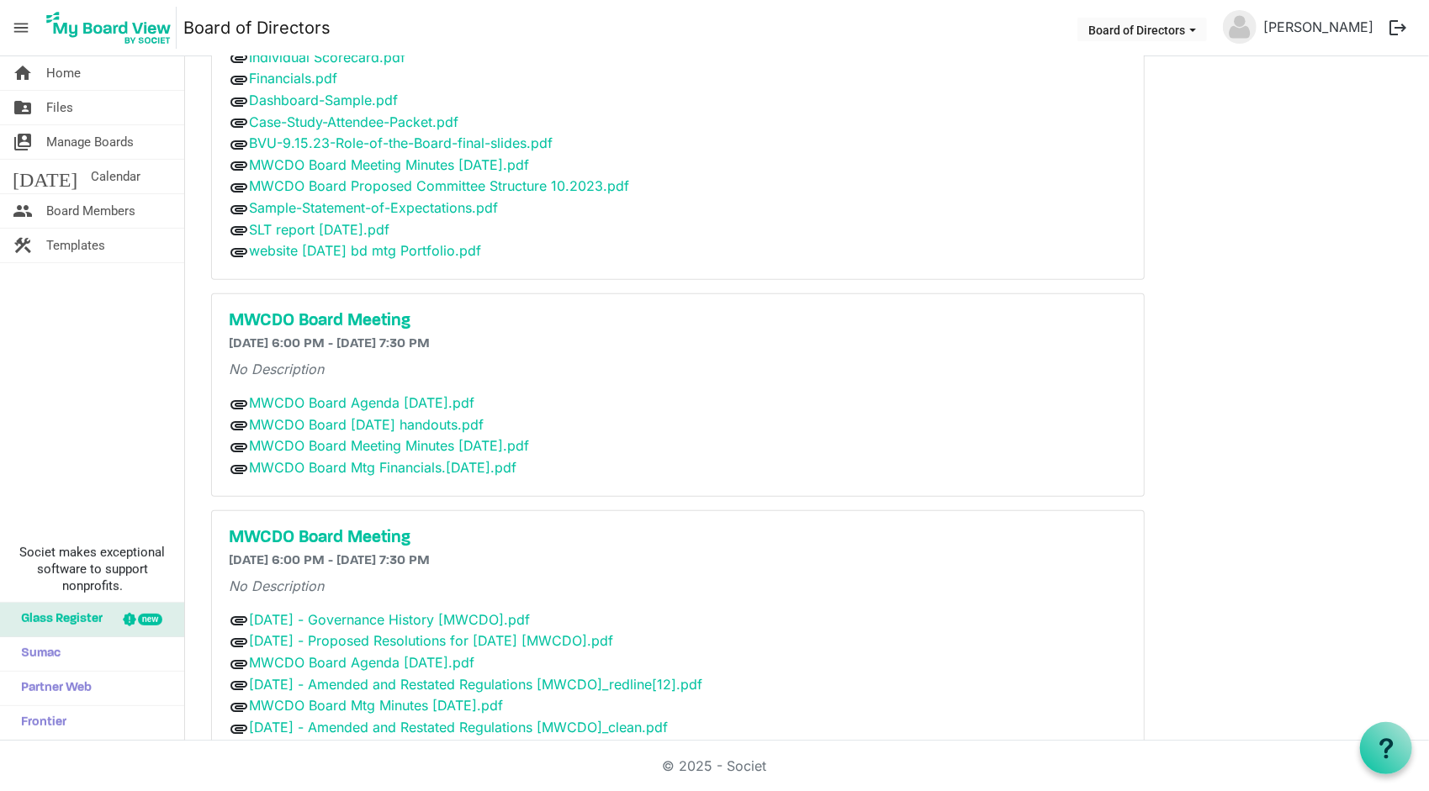
scroll to position [1177, 0]
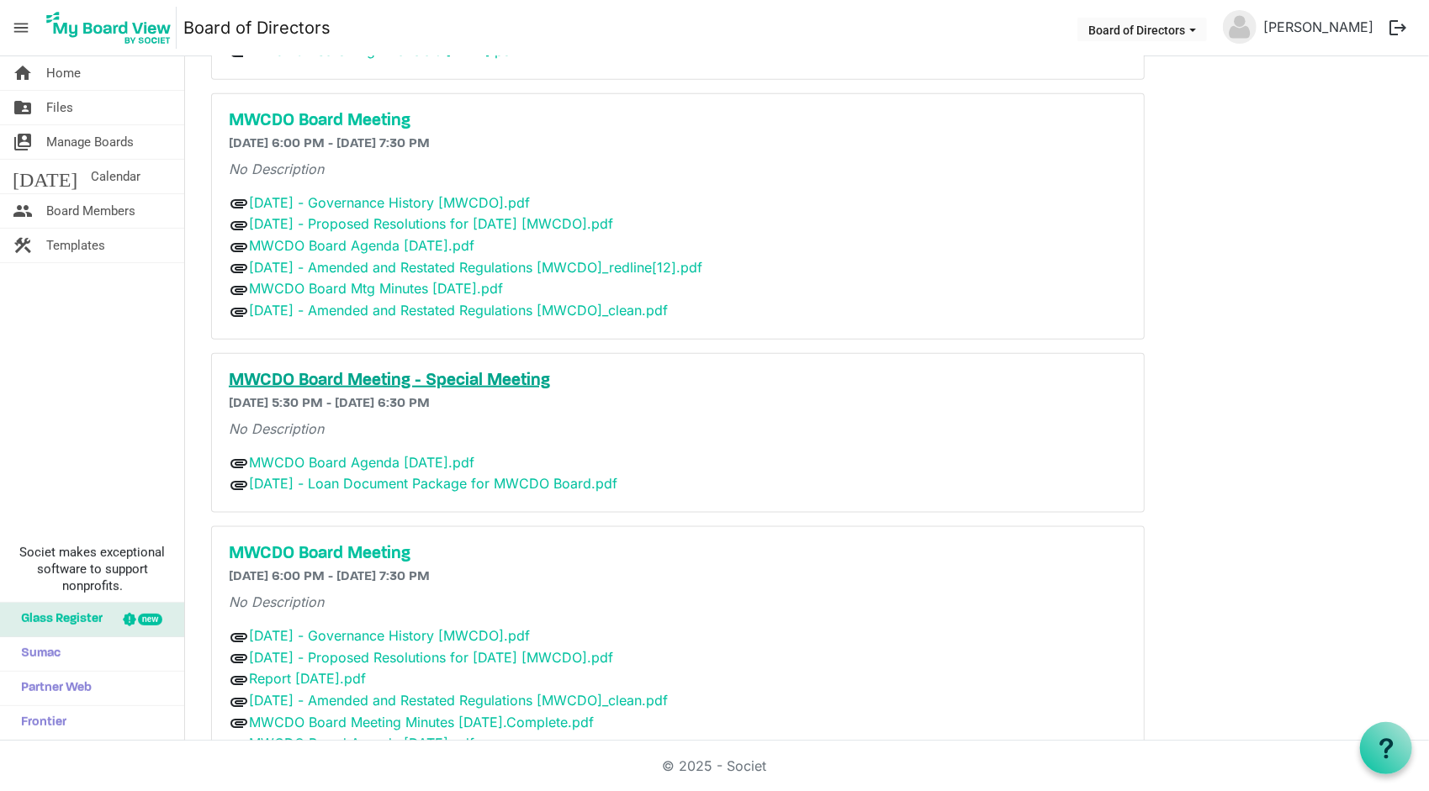
click at [370, 371] on h5 "MWCDO Board Meeting - Special Meeting" at bounding box center [678, 381] width 898 height 20
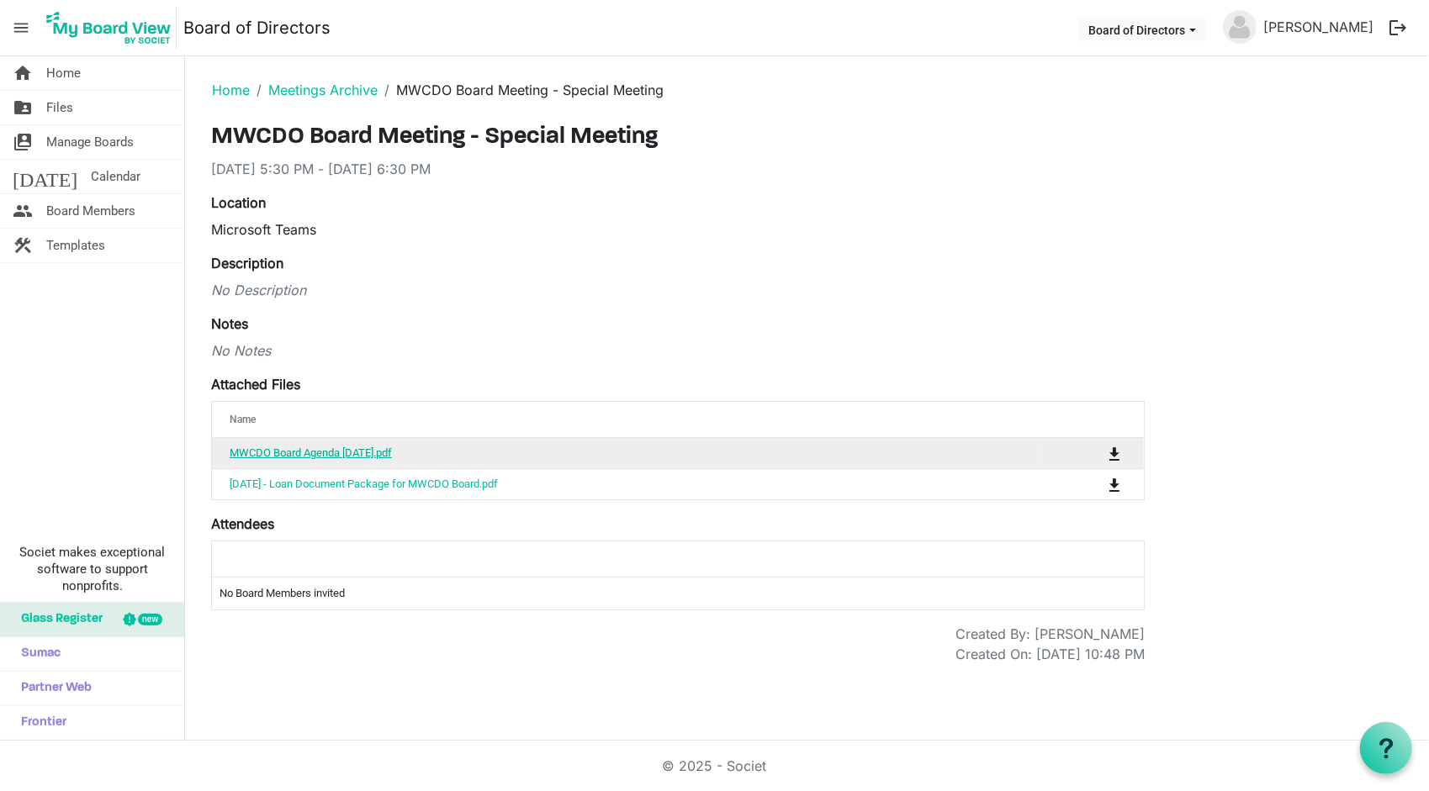
click at [269, 448] on link "MWCDO Board Agenda [DATE].pdf" at bounding box center [311, 452] width 162 height 13
